Goal: Information Seeking & Learning: Learn about a topic

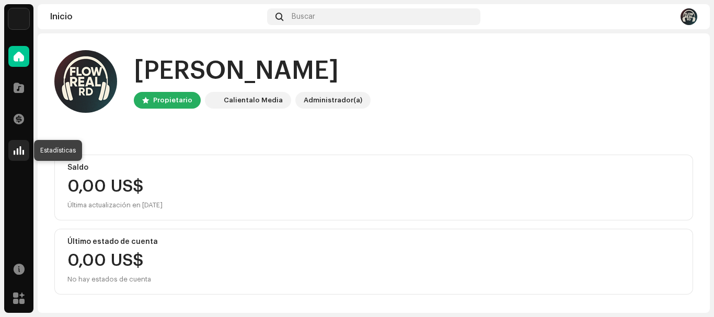
click at [21, 153] on span at bounding box center [19, 150] width 10 height 8
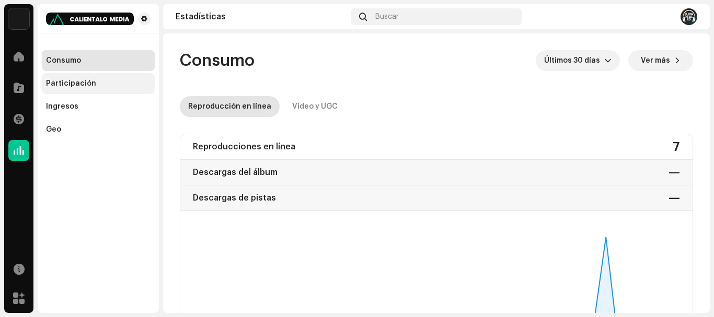
click at [71, 88] on div "Participación" at bounding box center [98, 83] width 113 height 21
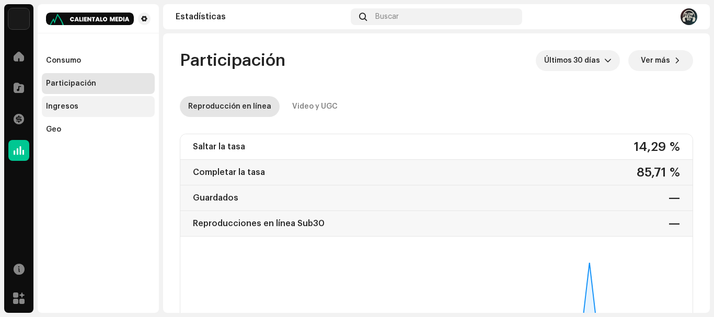
click at [64, 108] on div "Ingresos" at bounding box center [62, 106] width 32 height 8
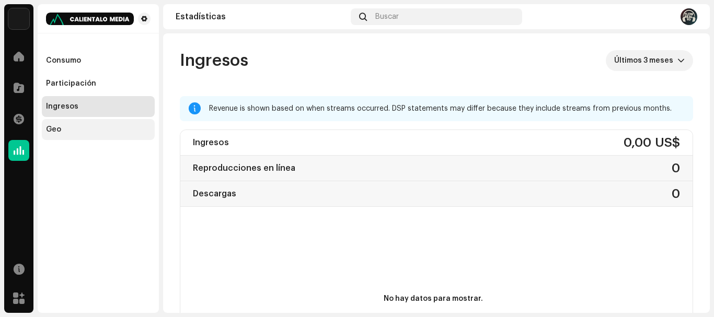
click at [65, 131] on div "Geo" at bounding box center [98, 129] width 105 height 8
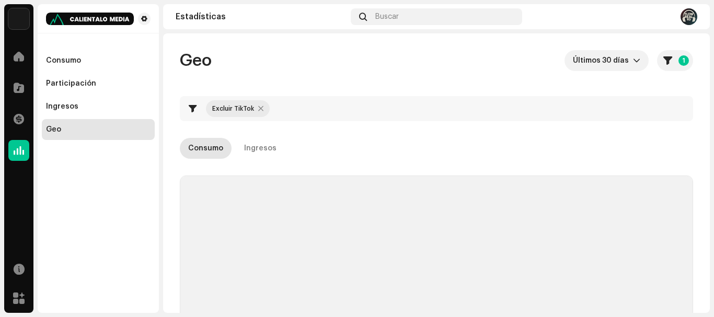
checkbox input "true"
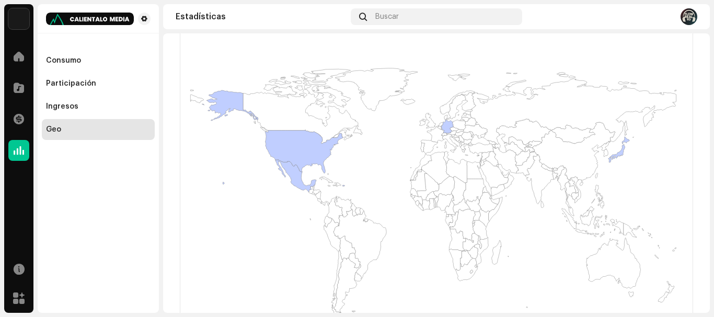
scroll to position [241, 0]
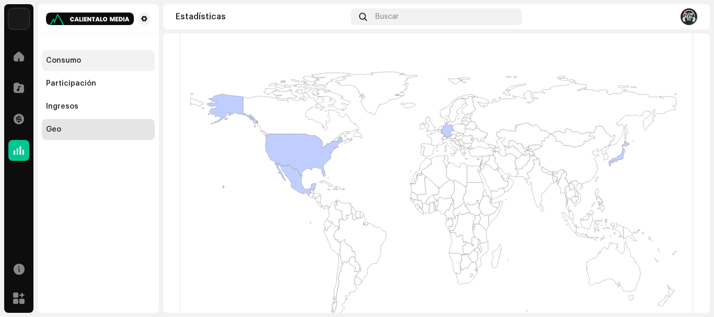
click at [68, 61] on div "Consumo" at bounding box center [63, 60] width 35 height 8
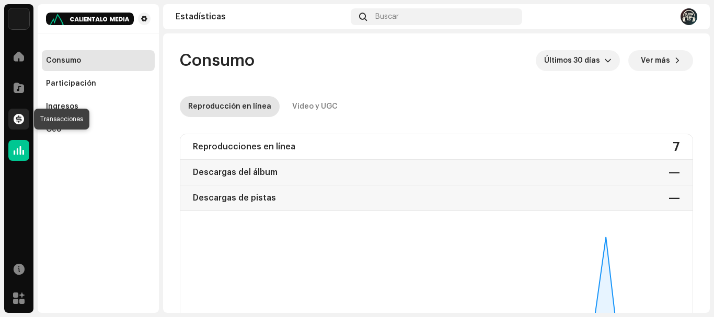
click at [18, 121] on span at bounding box center [19, 119] width 10 height 8
